Goal: Information Seeking & Learning: Learn about a topic

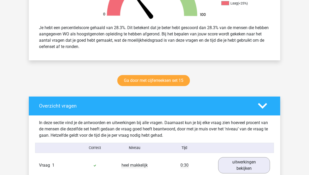
scroll to position [200, 0]
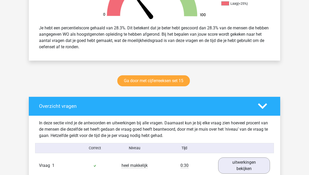
click at [134, 85] on link "Ga door met cijferreeksen set 15" at bounding box center [153, 80] width 73 height 11
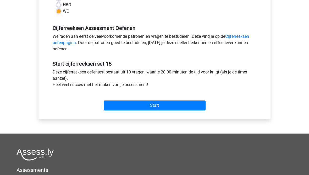
scroll to position [142, 0]
click at [116, 108] on input "Start" at bounding box center [155, 106] width 102 height 10
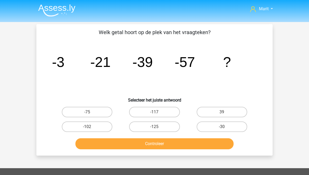
click at [83, 113] on label "-75" at bounding box center [87, 112] width 51 height 10
click at [87, 113] on input "-75" at bounding box center [88, 113] width 3 height 3
radio input "true"
click at [150, 146] on button "Controleer" at bounding box center [154, 143] width 159 height 11
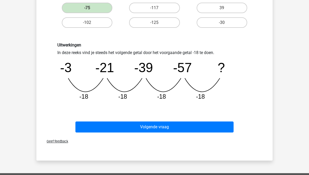
scroll to position [101, 0]
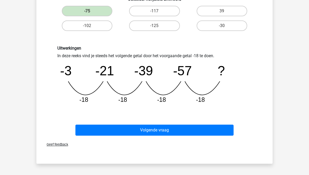
click at [103, 132] on button "Volgende vraag" at bounding box center [154, 130] width 159 height 11
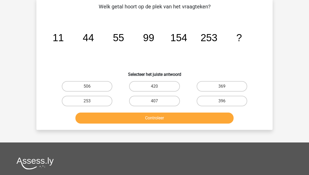
scroll to position [24, 0]
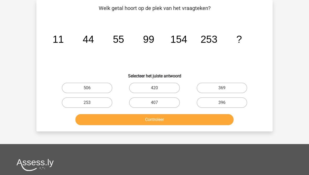
click at [149, 101] on label "407" at bounding box center [154, 102] width 51 height 10
click at [155, 102] on input "407" at bounding box center [156, 103] width 3 height 3
radio input "true"
click at [146, 122] on button "Controleer" at bounding box center [154, 119] width 159 height 11
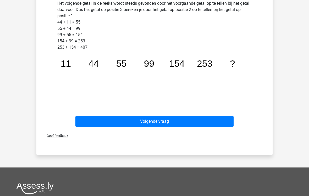
click at [101, 120] on button "Volgende vraag" at bounding box center [154, 121] width 159 height 11
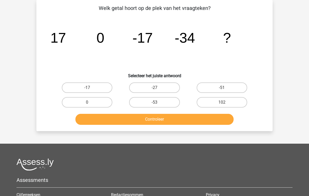
click at [214, 86] on label "-51" at bounding box center [222, 88] width 51 height 10
click at [222, 88] on input "-51" at bounding box center [223, 89] width 3 height 3
radio input "true"
click at [190, 119] on button "Controleer" at bounding box center [154, 119] width 159 height 11
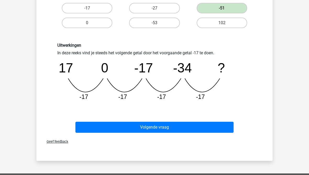
click at [151, 125] on button "Volgende vraag" at bounding box center [154, 127] width 159 height 11
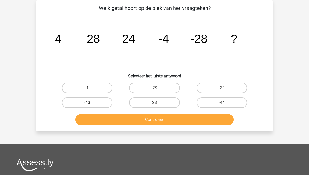
click at [209, 88] on label "-24" at bounding box center [222, 88] width 51 height 10
click at [222, 88] on input "-24" at bounding box center [223, 89] width 3 height 3
radio input "true"
click at [169, 119] on button "Controleer" at bounding box center [154, 119] width 159 height 11
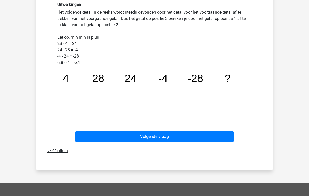
click at [116, 142] on button "Volgende vraag" at bounding box center [154, 136] width 159 height 11
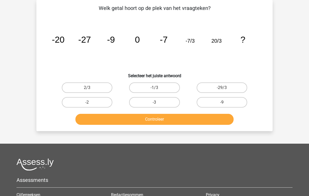
click at [213, 87] on label "-29/3" at bounding box center [222, 88] width 51 height 10
click at [222, 88] on input "-29/3" at bounding box center [223, 89] width 3 height 3
radio input "true"
click at [153, 120] on button "Controleer" at bounding box center [154, 119] width 159 height 11
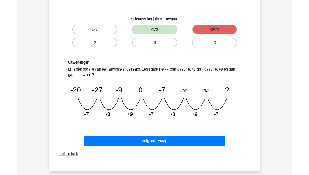
scroll to position [100, 0]
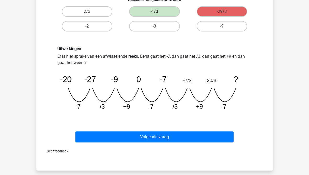
click at [152, 139] on button "Volgende vraag" at bounding box center [154, 137] width 159 height 11
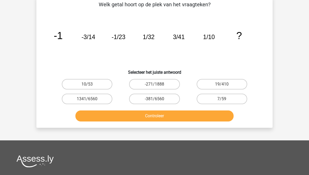
scroll to position [24, 0]
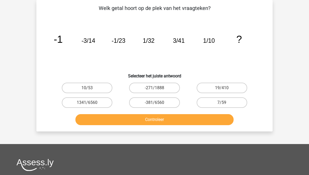
click at [209, 102] on label "7/59" at bounding box center [222, 102] width 51 height 10
click at [222, 102] on input "7/59" at bounding box center [223, 103] width 3 height 3
radio input "true"
click at [180, 121] on button "Controleer" at bounding box center [154, 119] width 159 height 11
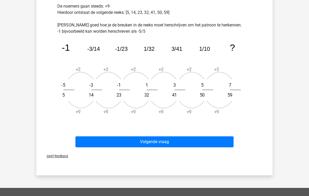
scroll to position [176, 0]
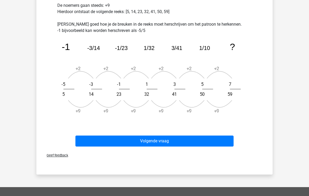
click at [120, 143] on button "Volgende vraag" at bounding box center [154, 141] width 159 height 11
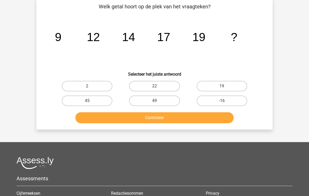
scroll to position [24, 0]
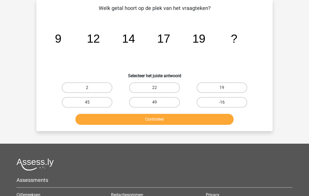
click at [156, 86] on label "22" at bounding box center [154, 88] width 51 height 10
click at [156, 88] on input "22" at bounding box center [156, 89] width 3 height 3
radio input "true"
click at [148, 122] on button "Controleer" at bounding box center [154, 119] width 159 height 11
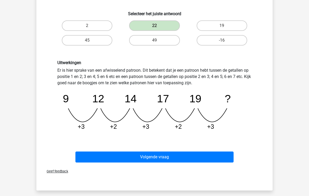
click at [110, 157] on button "Volgende vraag" at bounding box center [154, 157] width 159 height 11
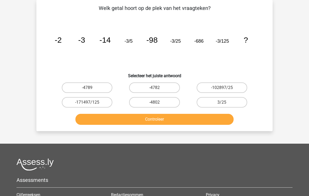
click at [146, 104] on label "-4802" at bounding box center [154, 102] width 51 height 10
click at [155, 104] on input "-4802" at bounding box center [156, 103] width 3 height 3
radio input "true"
click at [139, 121] on button "Controleer" at bounding box center [154, 119] width 159 height 11
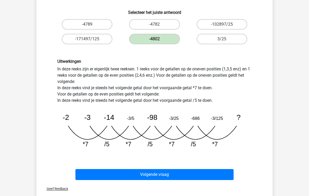
click at [100, 175] on button "Volgende vraag" at bounding box center [154, 174] width 159 height 11
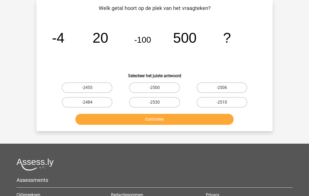
click at [147, 87] on label "-2500" at bounding box center [154, 88] width 51 height 10
click at [155, 88] on input "-2500" at bounding box center [156, 89] width 3 height 3
radio input "true"
click at [147, 118] on button "Controleer" at bounding box center [154, 119] width 159 height 11
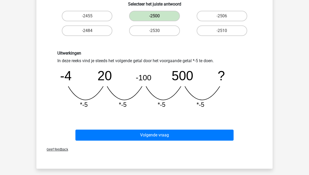
click at [97, 138] on button "Volgende vraag" at bounding box center [154, 135] width 159 height 11
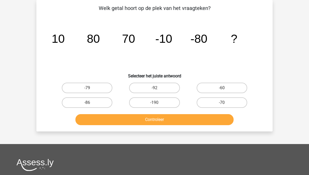
click at [209, 99] on label "-70" at bounding box center [222, 102] width 51 height 10
click at [222, 102] on input "-70" at bounding box center [223, 103] width 3 height 3
radio input "true"
click at [181, 120] on button "Controleer" at bounding box center [154, 119] width 159 height 11
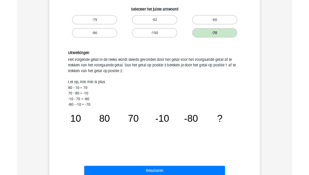
scroll to position [111, 0]
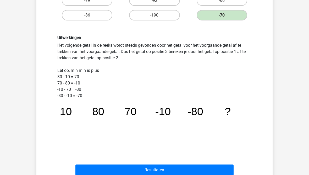
click at [103, 171] on button "Resultaten" at bounding box center [154, 170] width 159 height 11
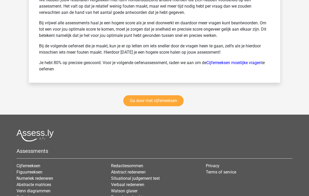
scroll to position [786, 0]
click at [133, 104] on link "Ga door met cijferreeksen" at bounding box center [153, 100] width 60 height 11
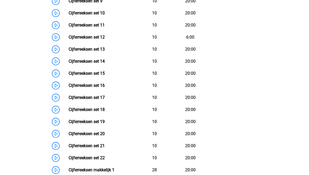
scroll to position [380, 0]
click at [69, 88] on link "Cijferreeksen set 16" at bounding box center [87, 85] width 36 height 5
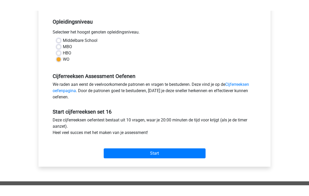
scroll to position [83, 0]
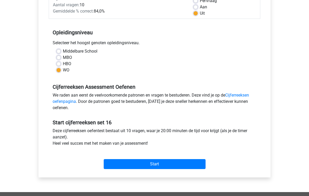
click at [117, 166] on input "Start" at bounding box center [155, 164] width 102 height 10
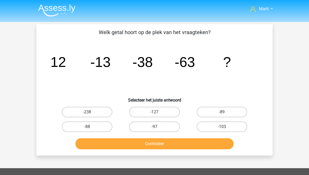
click at [91, 127] on label "-88" at bounding box center [87, 126] width 51 height 10
click at [91, 127] on input "-88" at bounding box center [88, 128] width 3 height 3
radio input "true"
click at [122, 144] on button "Controleer" at bounding box center [154, 143] width 159 height 11
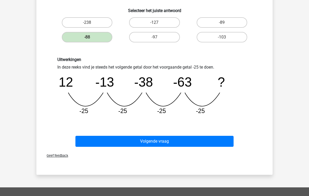
click at [89, 142] on button "Volgende vraag" at bounding box center [154, 141] width 159 height 11
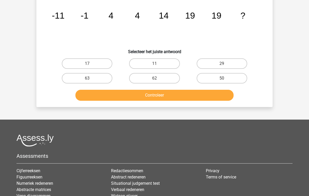
scroll to position [24, 0]
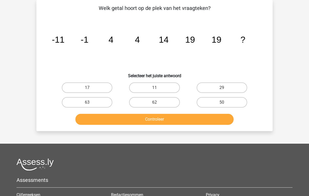
click at [146, 86] on label "11" at bounding box center [154, 88] width 51 height 10
click at [155, 88] on input "11" at bounding box center [156, 89] width 3 height 3
radio input "true"
click at [94, 124] on button "Controleer" at bounding box center [154, 119] width 159 height 11
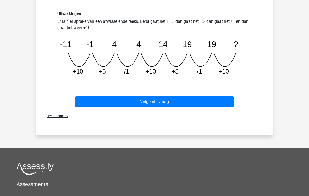
click at [97, 102] on button "Volgende vraag" at bounding box center [154, 102] width 159 height 11
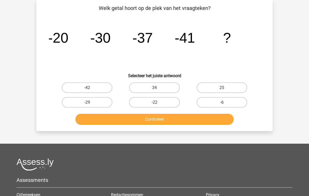
click at [85, 84] on label "-42" at bounding box center [87, 88] width 51 height 10
click at [87, 88] on input "-42" at bounding box center [88, 89] width 3 height 3
radio input "true"
click at [109, 119] on button "Controleer" at bounding box center [154, 119] width 159 height 11
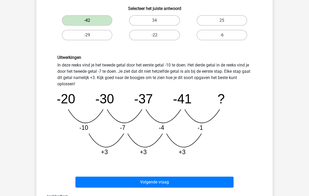
scroll to position [92, 0]
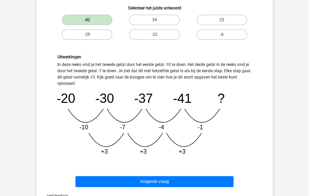
click at [93, 175] on button "Volgende vraag" at bounding box center [154, 181] width 159 height 11
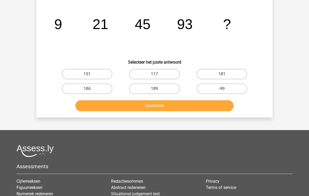
scroll to position [24, 0]
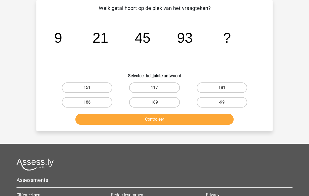
click at [147, 101] on label "189" at bounding box center [154, 102] width 51 height 10
click at [155, 102] on input "189" at bounding box center [156, 103] width 3 height 3
radio input "true"
click at [138, 120] on button "Controleer" at bounding box center [154, 119] width 159 height 11
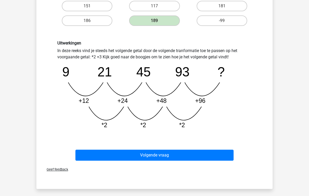
click at [86, 156] on button "Volgende vraag" at bounding box center [154, 155] width 159 height 11
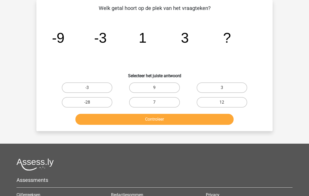
click at [162, 88] on label "9" at bounding box center [154, 88] width 51 height 10
click at [158, 88] on input "9" at bounding box center [156, 89] width 3 height 3
radio input "true"
click at [151, 116] on button "Controleer" at bounding box center [154, 119] width 159 height 11
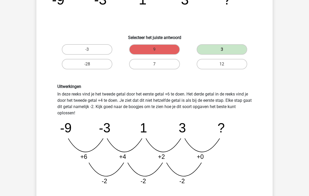
scroll to position [63, 0]
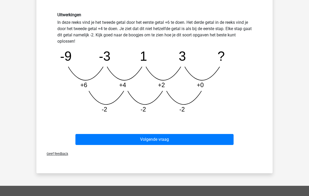
click at [86, 142] on button "Volgende vraag" at bounding box center [154, 139] width 159 height 11
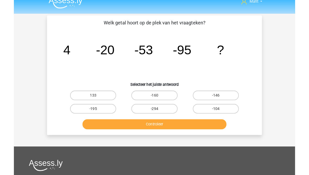
scroll to position [25, 0]
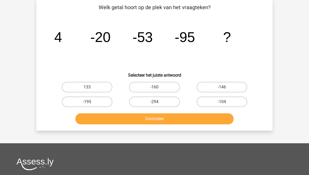
click at [209, 85] on label "-146" at bounding box center [222, 87] width 51 height 10
click at [222, 87] on input "-146" at bounding box center [223, 88] width 3 height 3
radio input "true"
click at [167, 120] on button "Controleer" at bounding box center [154, 118] width 159 height 11
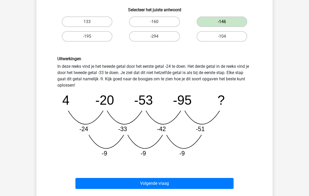
click at [86, 175] on button "Volgende vraag" at bounding box center [154, 183] width 159 height 11
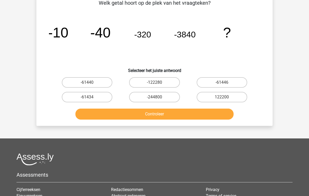
scroll to position [24, 0]
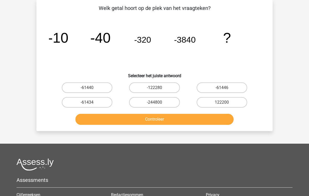
click at [88, 91] on input "-61440" at bounding box center [88, 89] width 3 height 3
radio input "true"
click at [106, 119] on button "Controleer" at bounding box center [154, 119] width 159 height 11
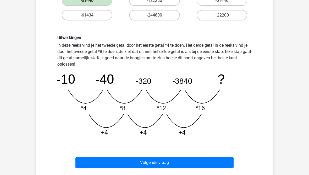
click at [86, 163] on button "Volgende vraag" at bounding box center [154, 162] width 159 height 11
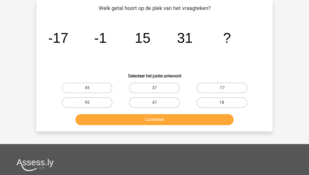
click at [147, 101] on label "47" at bounding box center [154, 102] width 51 height 10
click at [155, 102] on input "47" at bounding box center [156, 103] width 3 height 3
radio input "true"
click at [135, 120] on button "Controleer" at bounding box center [154, 119] width 159 height 11
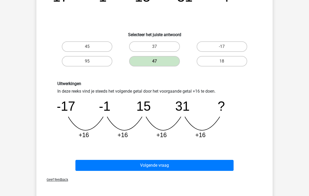
click at [90, 168] on button "Volgende vraag" at bounding box center [154, 165] width 159 height 11
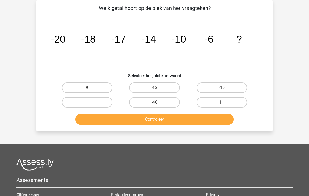
click at [96, 101] on label "1" at bounding box center [87, 102] width 51 height 10
click at [91, 102] on input "1" at bounding box center [88, 103] width 3 height 3
radio input "true"
click at [97, 119] on button "Controleer" at bounding box center [154, 119] width 159 height 11
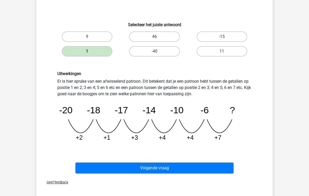
scroll to position [75, 0]
click at [94, 168] on button "Volgende vraag" at bounding box center [154, 168] width 159 height 11
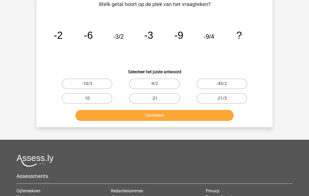
scroll to position [24, 0]
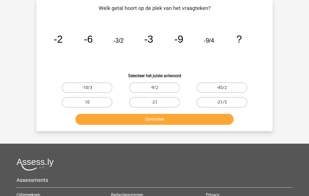
click at [91, 86] on label "-10/3" at bounding box center [87, 88] width 51 height 10
click at [91, 88] on input "-10/3" at bounding box center [88, 89] width 3 height 3
radio input "true"
click at [136, 114] on button "Controleer" at bounding box center [154, 119] width 159 height 11
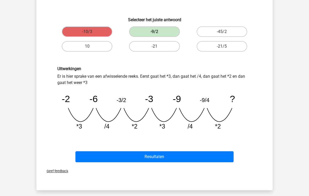
scroll to position [80, 0]
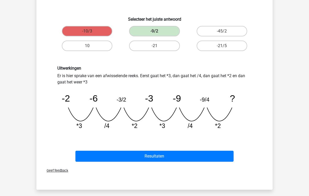
click at [89, 155] on button "Resultaten" at bounding box center [154, 156] width 159 height 11
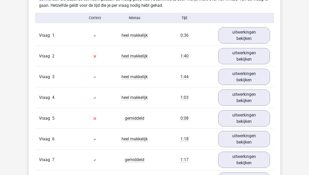
scroll to position [306, 0]
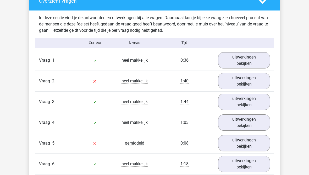
click at [224, 85] on link "uitwerkingen bekijken" at bounding box center [244, 81] width 52 height 16
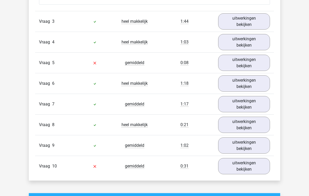
scroll to position [617, 0]
click at [230, 59] on link "uitwerkingen bekijken" at bounding box center [244, 63] width 52 height 16
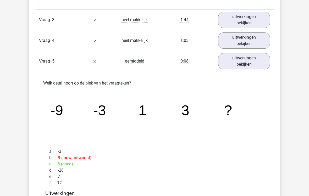
scroll to position [618, 0]
click at [234, 62] on link "uitwerkingen bekijken" at bounding box center [244, 61] width 52 height 16
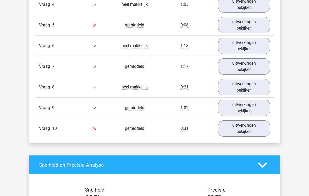
scroll to position [655, 0]
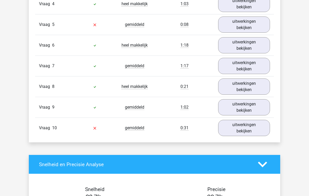
click at [236, 121] on link "uitwerkingen bekijken" at bounding box center [244, 128] width 52 height 16
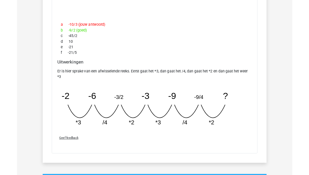
scroll to position [867, 0]
